Goal: Task Accomplishment & Management: Use online tool/utility

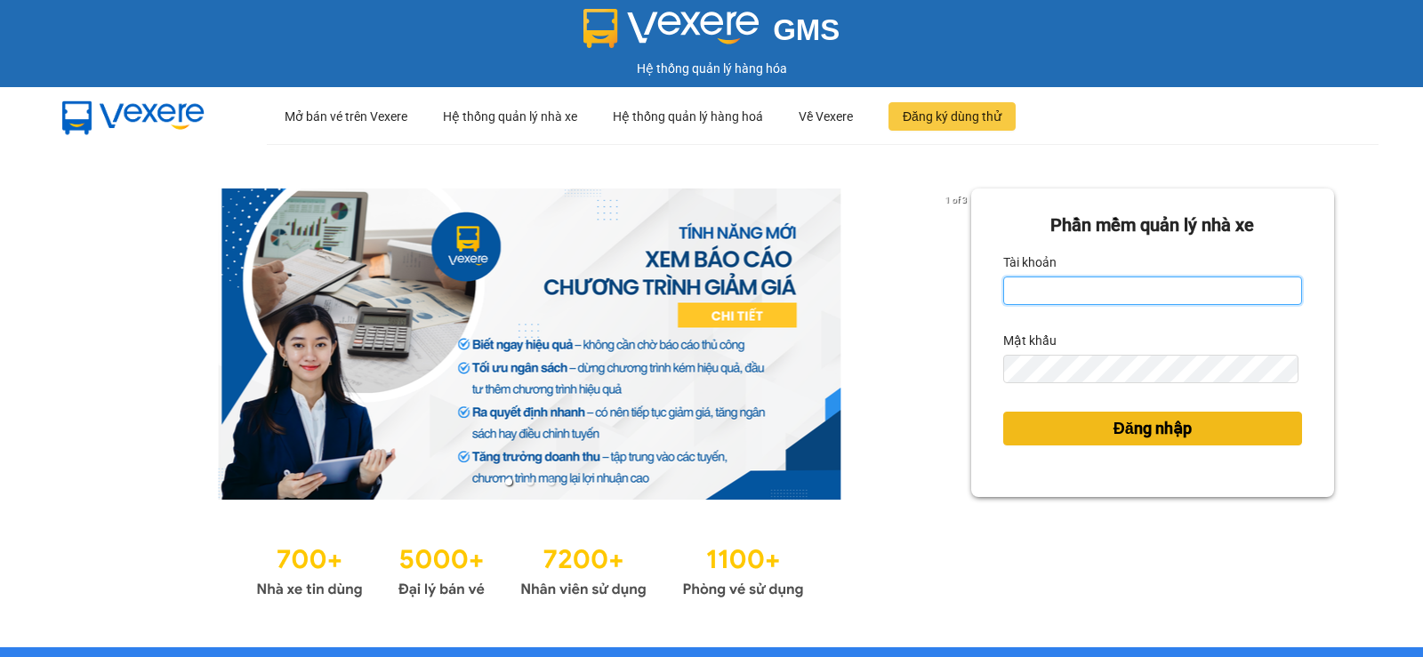
type input "vinh.nhuquynh"
click at [1159, 422] on span "Đăng nhập" at bounding box center [1153, 428] width 78 height 25
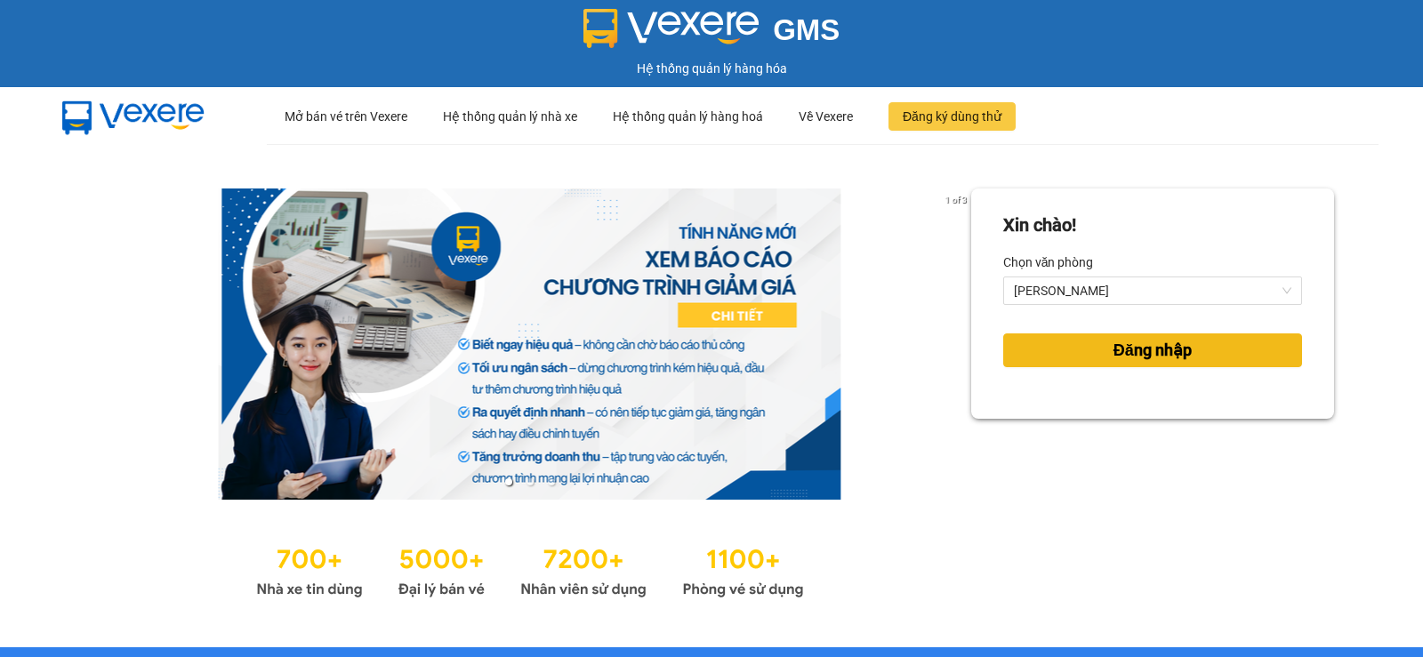
drag, startPoint x: 1194, startPoint y: 359, endPoint x: 1153, endPoint y: 512, distance: 158.4
click at [1193, 359] on button "Đăng nhập" at bounding box center [1152, 351] width 299 height 34
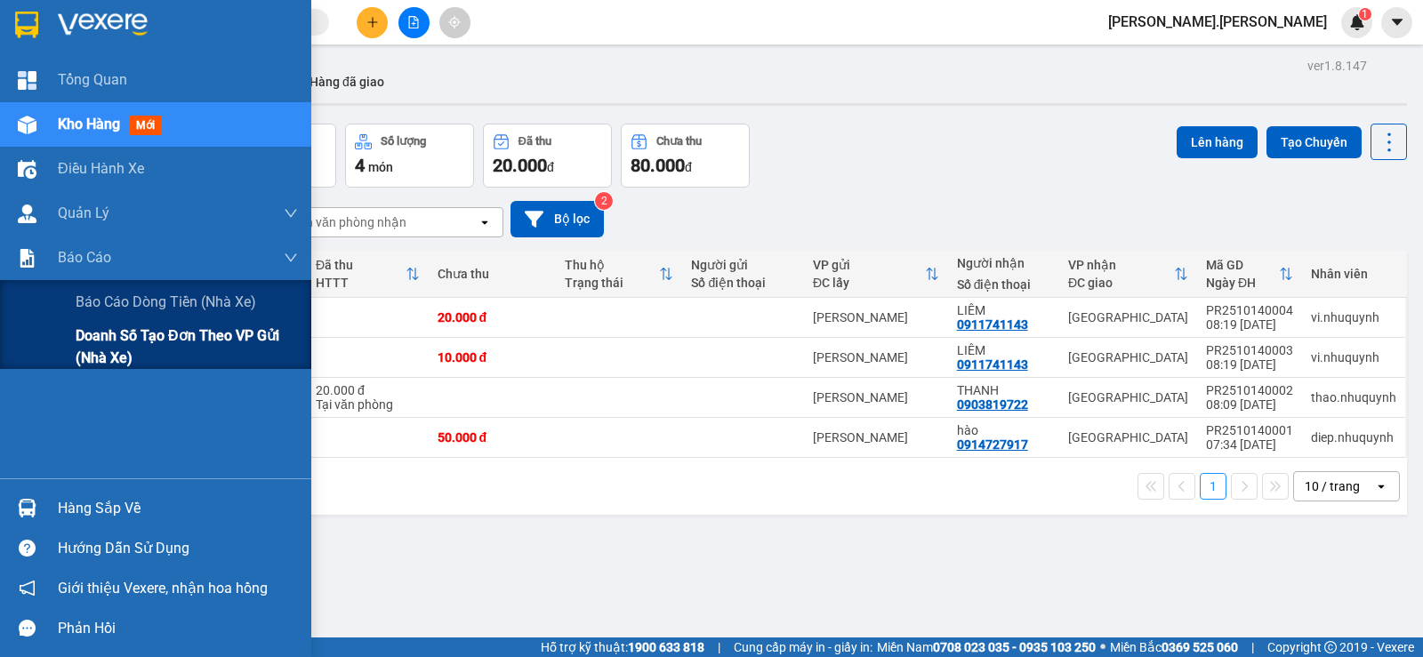
click at [86, 341] on span "Doanh số tạo đơn theo VP gửi (nhà xe)" at bounding box center [187, 347] width 222 height 44
